Goal: Check status: Check status

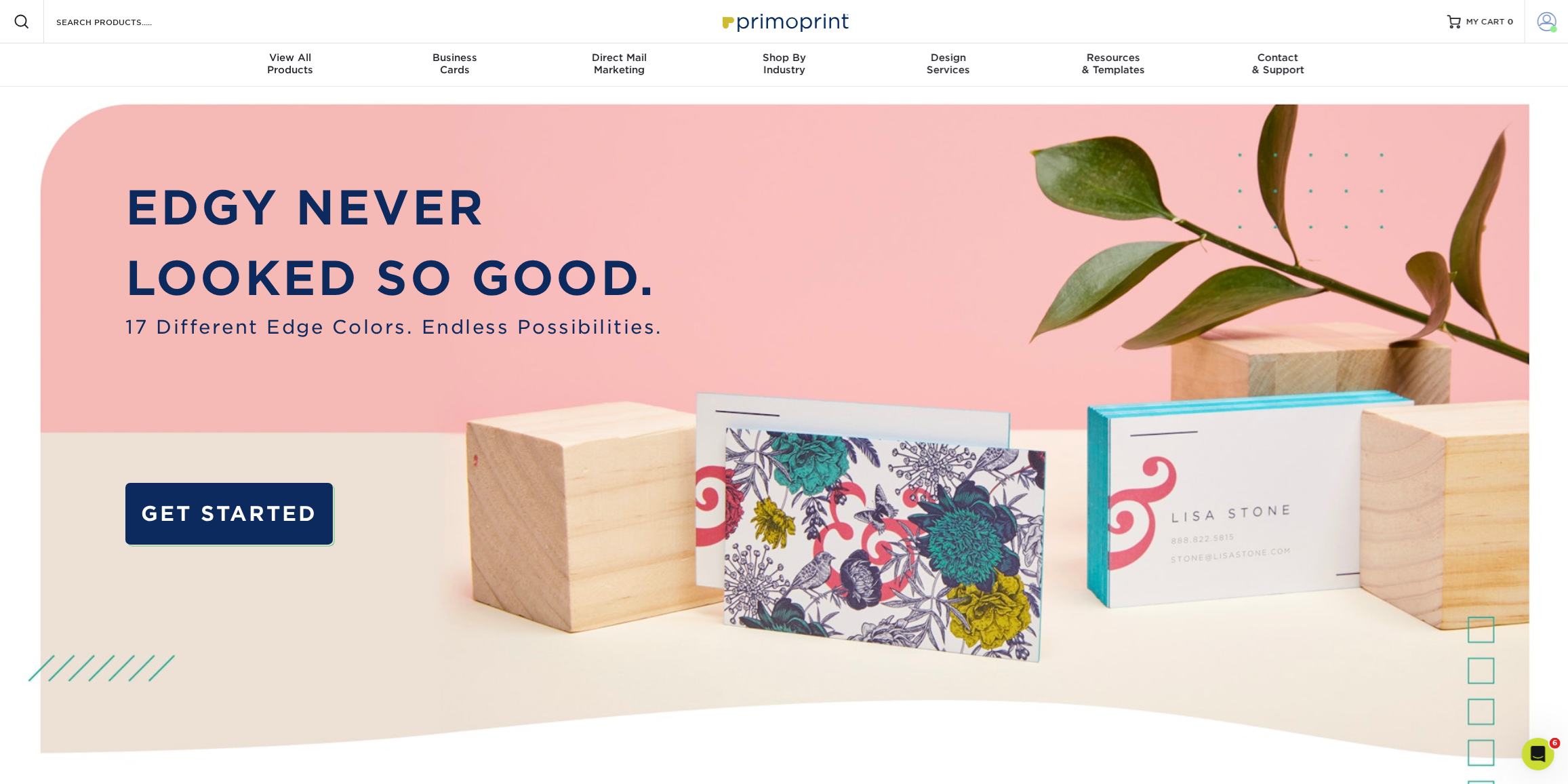
drag, startPoint x: 1550, startPoint y: 17, endPoint x: 1547, endPoint y: 25, distance: 8.5
click at [1550, 17] on span at bounding box center [1547, 21] width 19 height 19
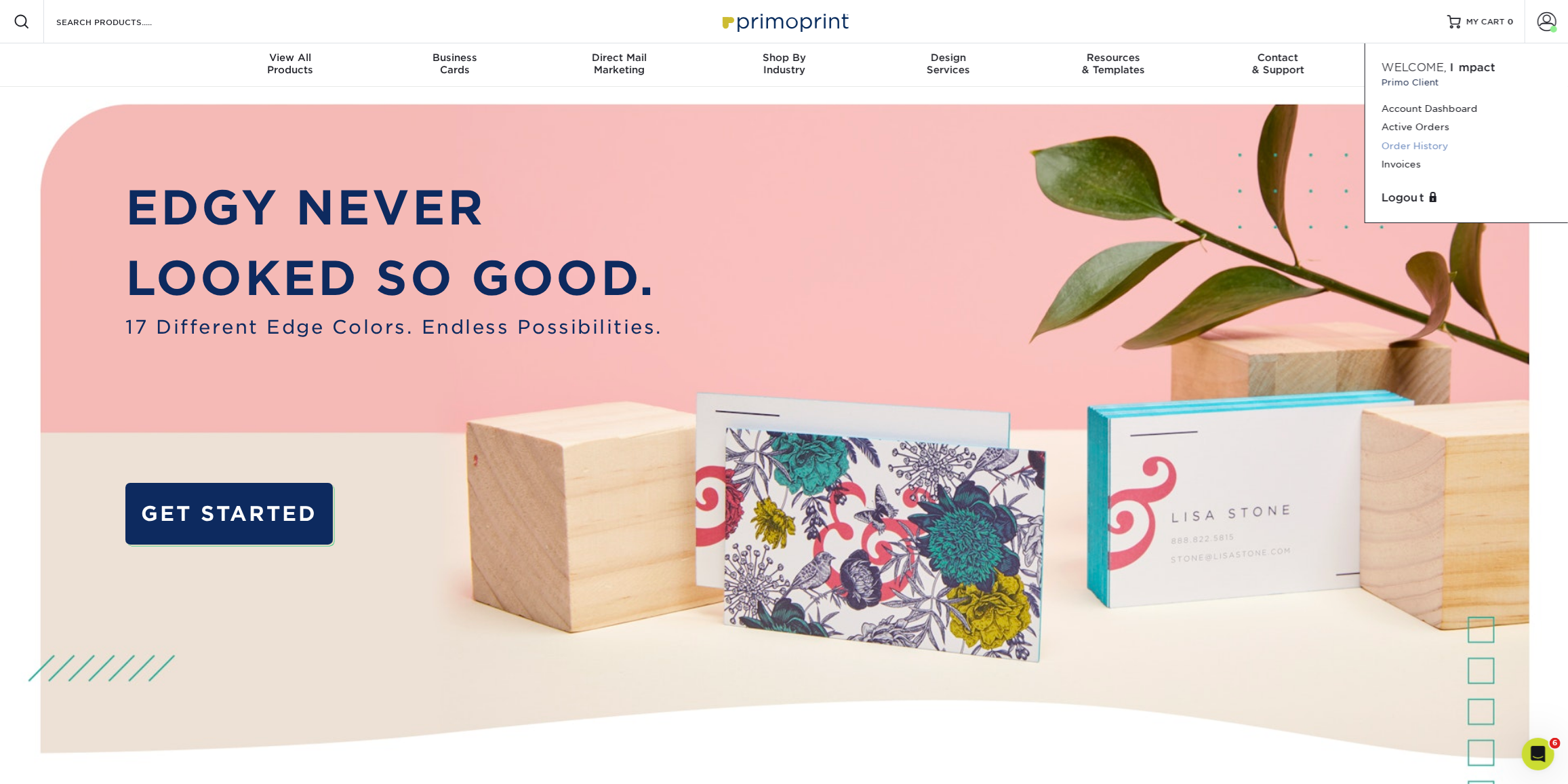
click at [1424, 143] on link "Order History" at bounding box center [1466, 146] width 170 height 18
click at [611, 27] on div "Resources Menu Search Products Account Welcome, Impact Primo Client Account Das…" at bounding box center [784, 21] width 1568 height 43
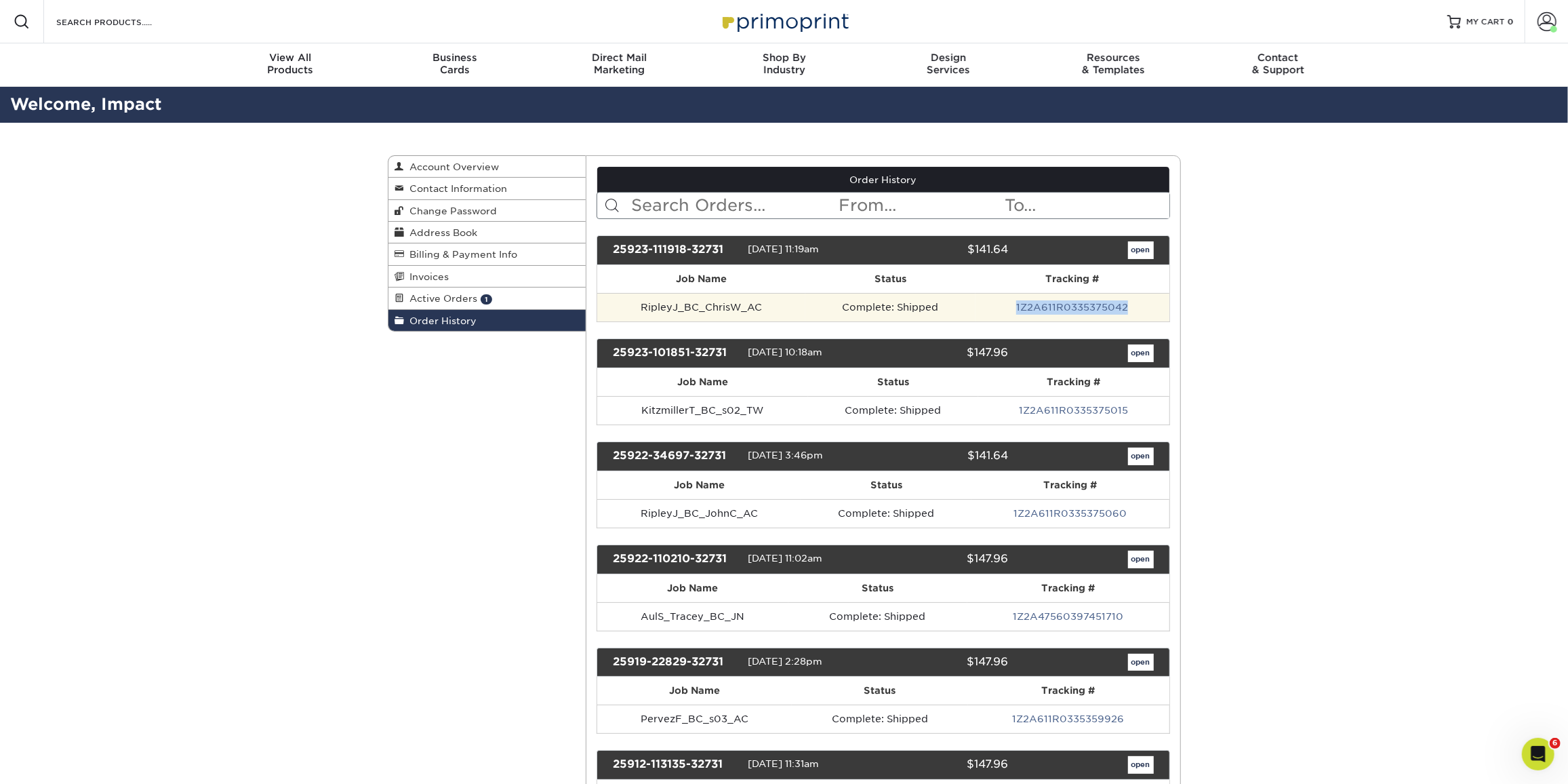
drag, startPoint x: 983, startPoint y: 304, endPoint x: 1141, endPoint y: 303, distance: 158.0
click at [1141, 303] on td "1Z2A611R0335375042" at bounding box center [1072, 307] width 194 height 28
copy link "1Z2A611R0335375042"
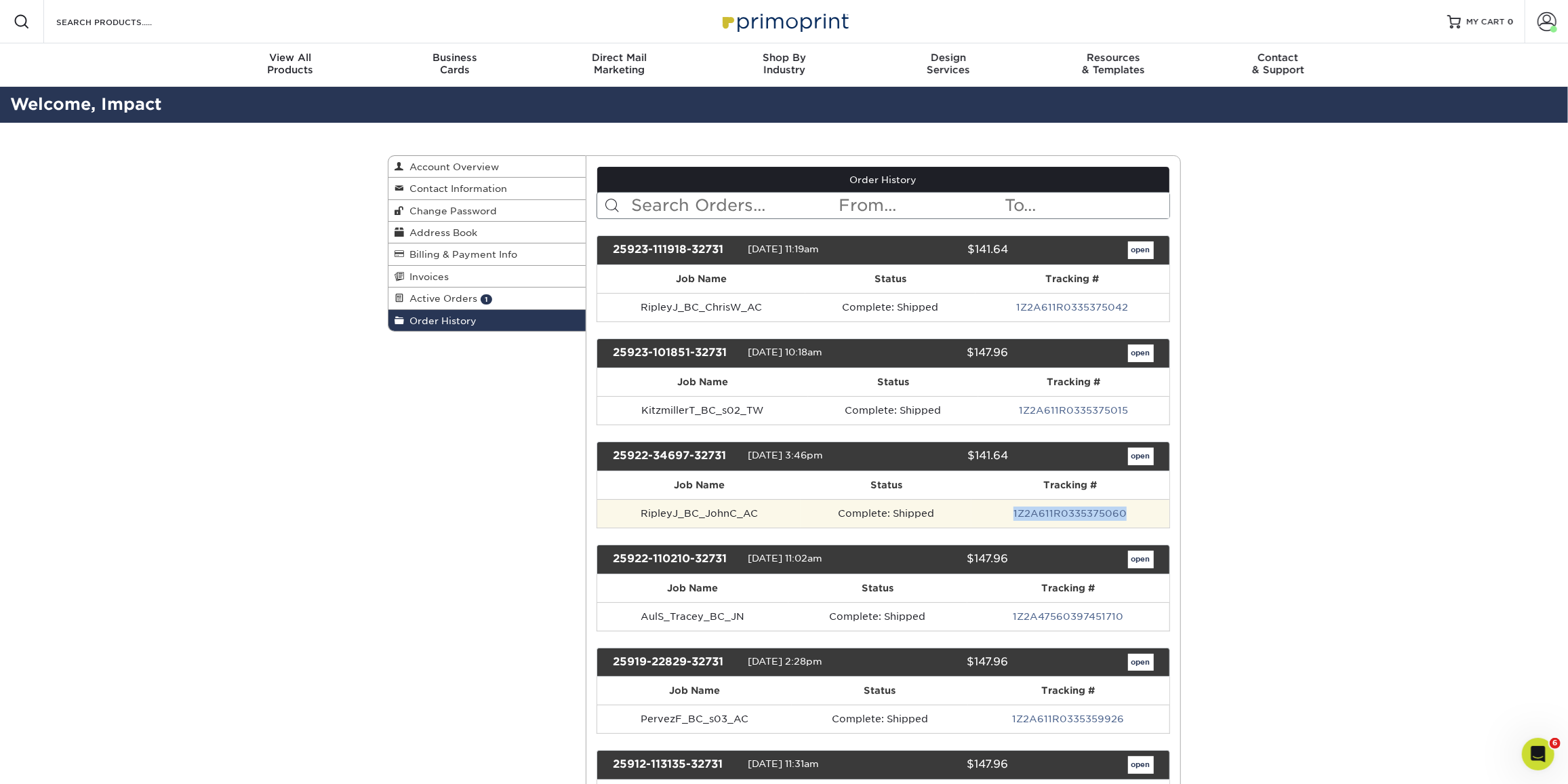
drag, startPoint x: 1147, startPoint y: 509, endPoint x: 1015, endPoint y: 509, distance: 132.0
click at [1015, 509] on td "1Z2A611R0335375060" at bounding box center [1069, 512] width 197 height 28
copy link "1Z2A611R0335375060"
click at [1166, 501] on td "1Z2A611R0335375060" at bounding box center [1069, 512] width 197 height 28
drag, startPoint x: 1052, startPoint y: 505, endPoint x: 1005, endPoint y: 507, distance: 47.0
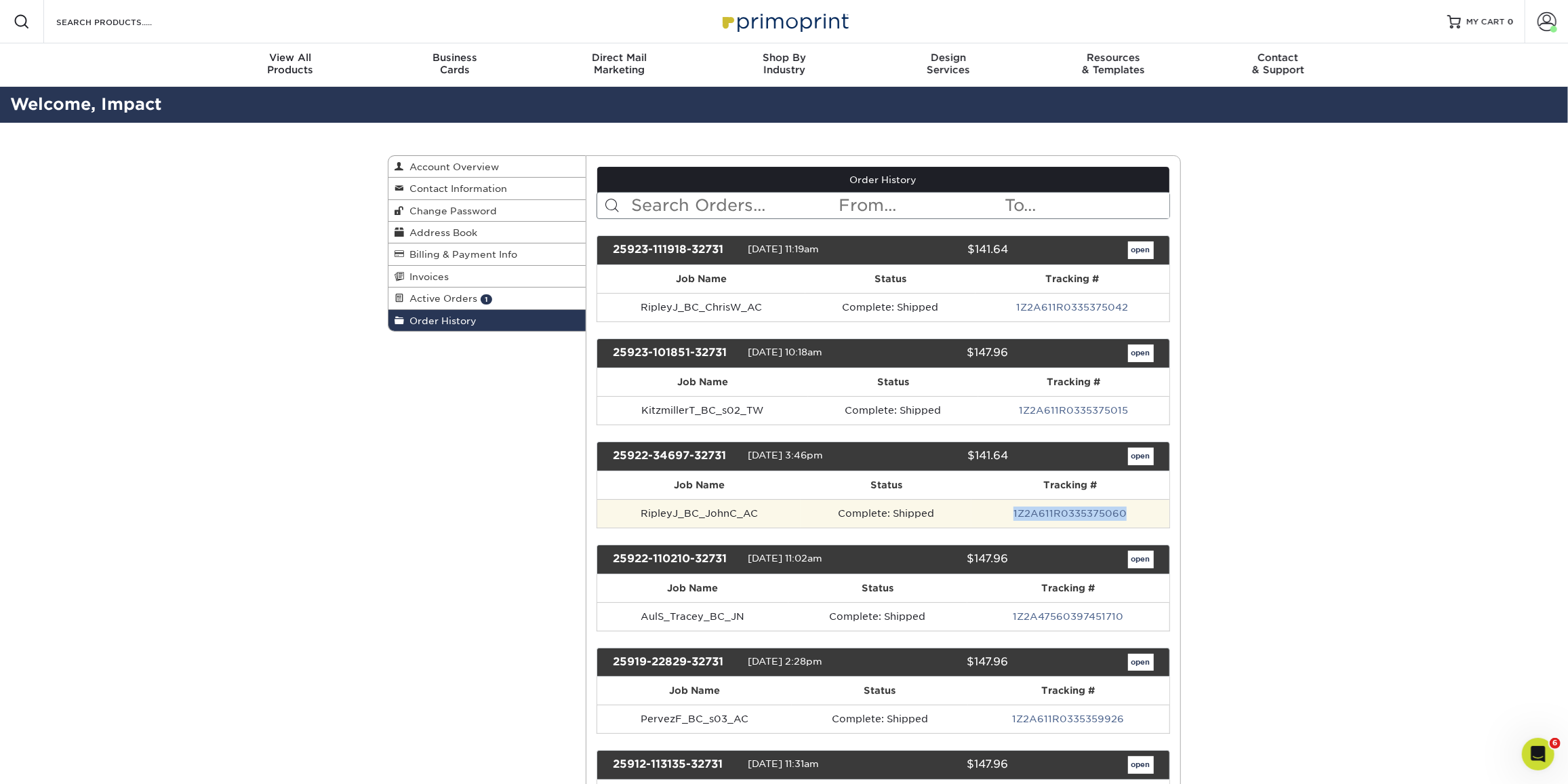
click at [1005, 507] on td "1Z2A611R0335375060" at bounding box center [1069, 512] width 197 height 28
copy link "1Z2A611R0335375060"
